Goal: Transaction & Acquisition: Download file/media

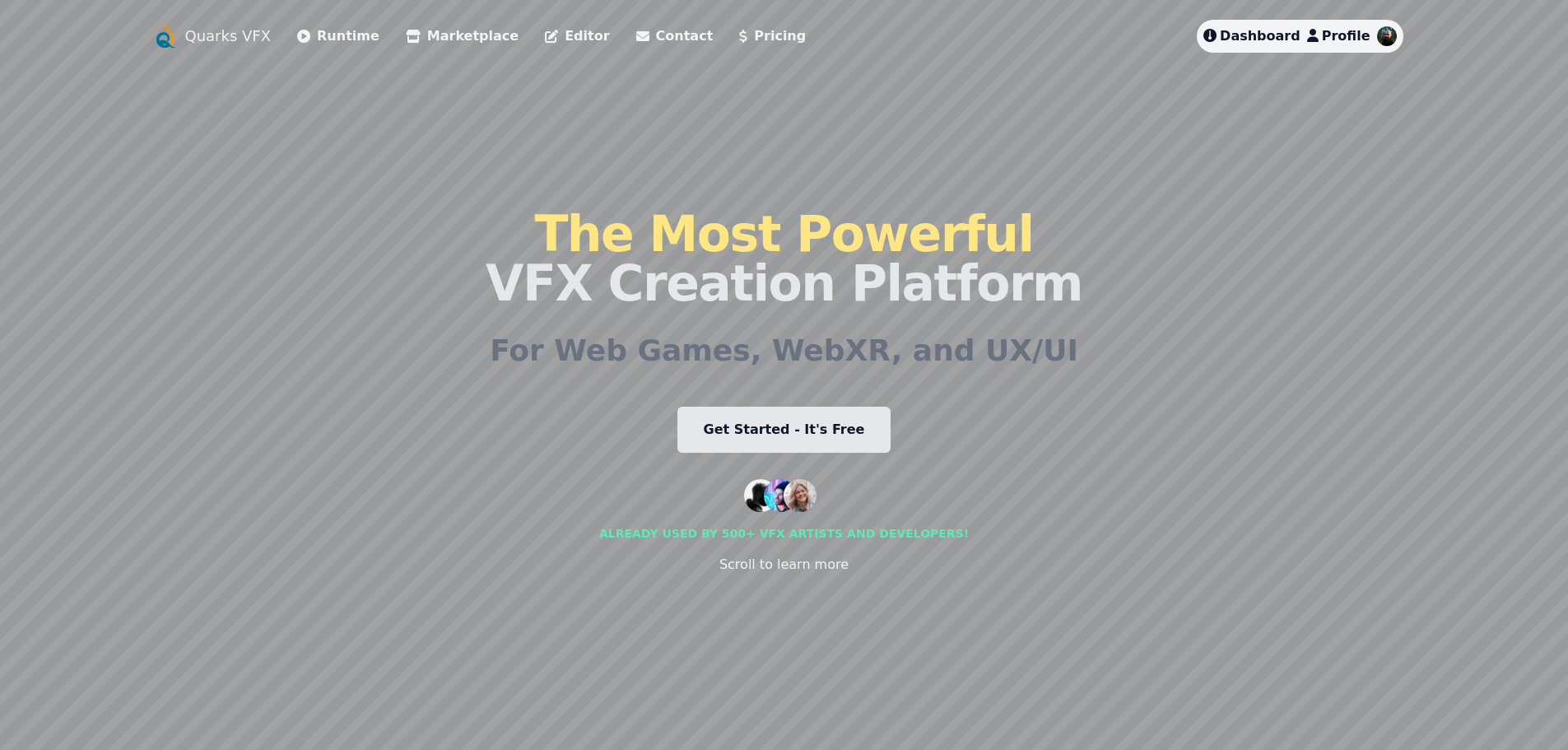
click at [417, 27] on link "Marketplace" at bounding box center [461, 36] width 112 height 20
click at [739, 38] on link "Pricing" at bounding box center [773, 36] width 67 height 20
click at [438, 36] on link "Marketplace" at bounding box center [461, 36] width 112 height 20
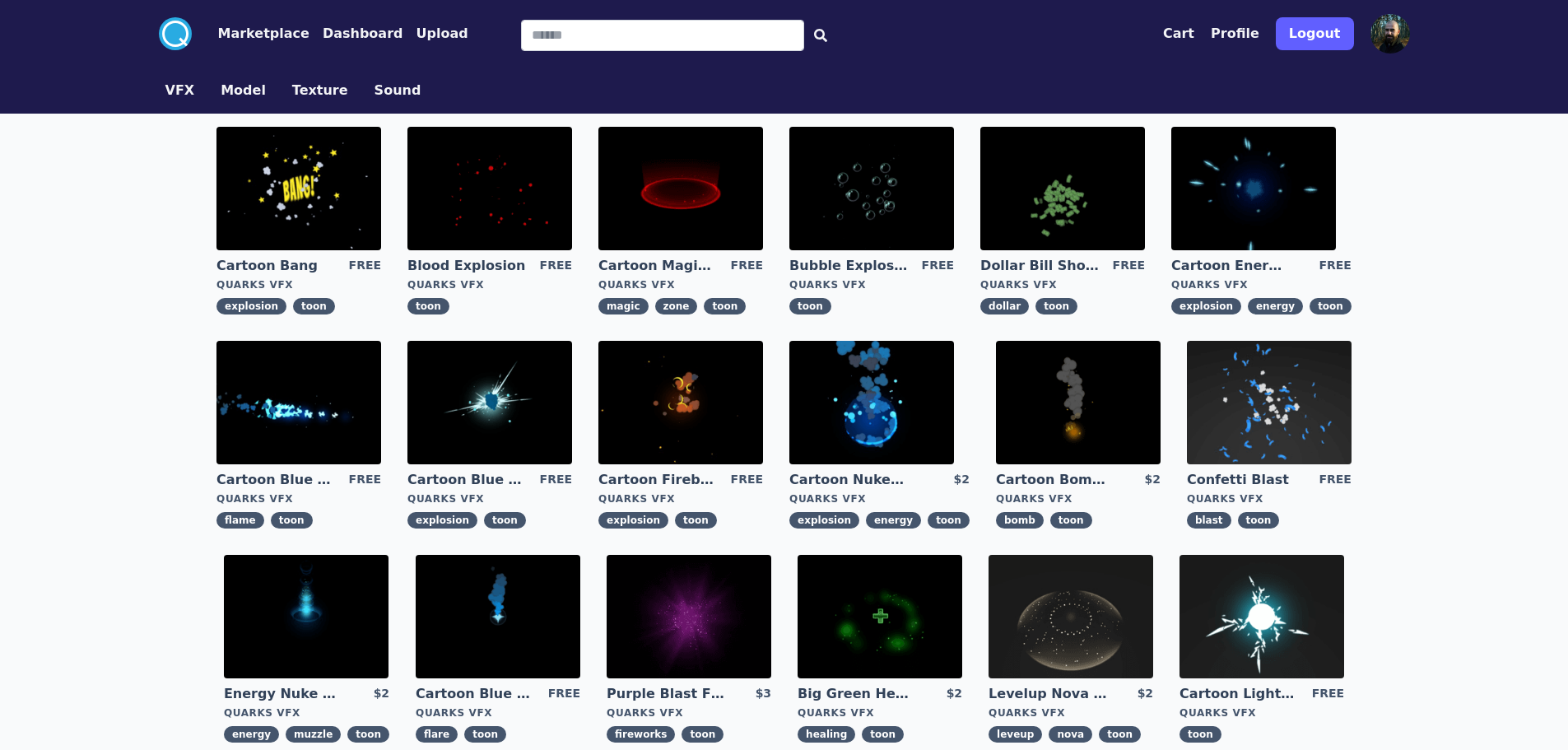
click at [303, 205] on img at bounding box center [299, 189] width 165 height 124
